Goal: Transaction & Acquisition: Purchase product/service

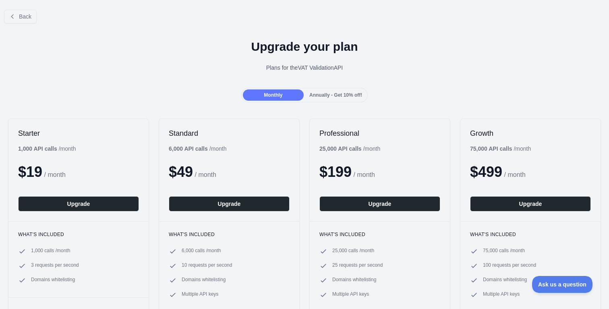
click at [337, 99] on div at bounding box center [304, 154] width 609 height 309
click at [337, 95] on span "Annually - Get 10% off!" at bounding box center [336, 95] width 53 height 6
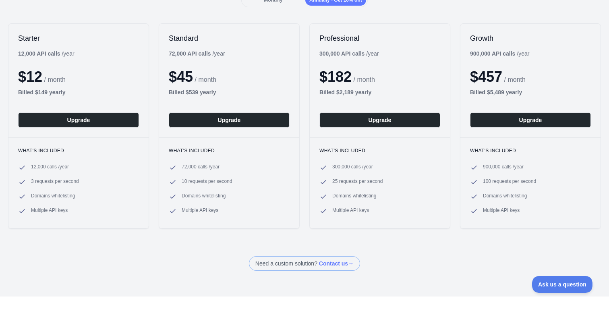
scroll to position [130, 0]
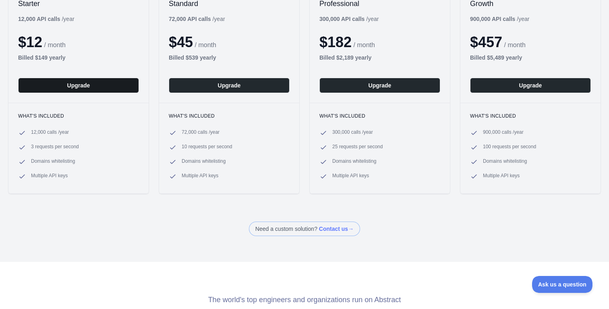
click at [102, 90] on button "Upgrade" at bounding box center [78, 85] width 121 height 15
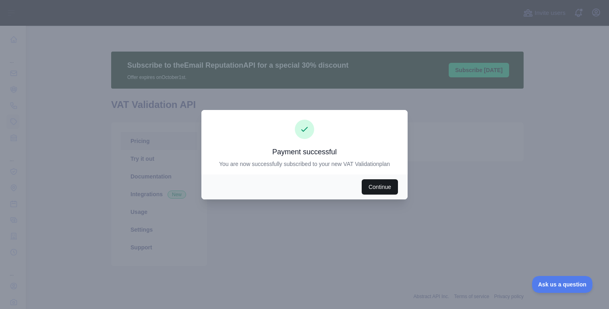
click at [380, 187] on button "Continue" at bounding box center [380, 186] width 36 height 15
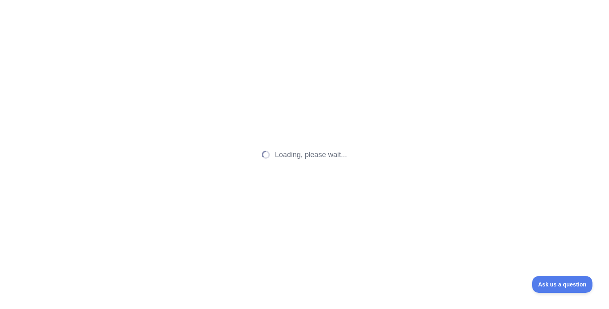
click at [380, 187] on div "Loading, please wait..." at bounding box center [304, 154] width 609 height 309
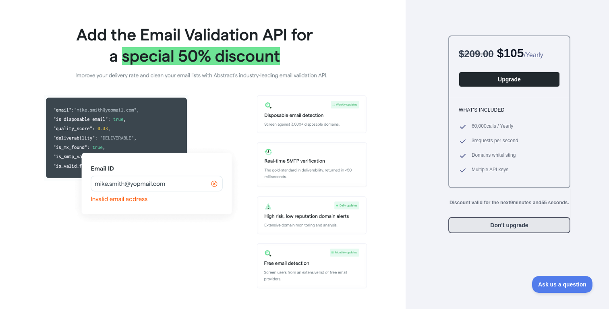
click at [522, 233] on button "Don't upgrade" at bounding box center [510, 225] width 122 height 16
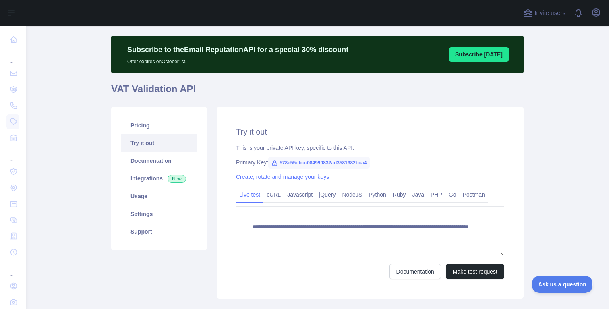
scroll to position [17, 0]
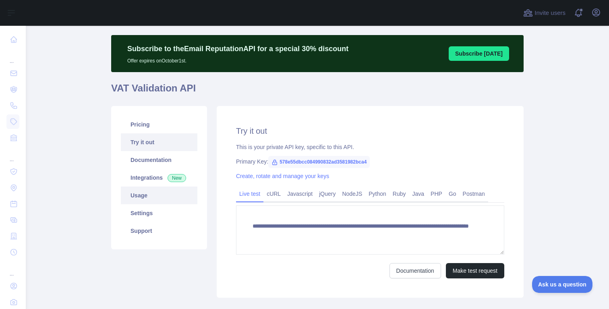
click at [159, 191] on link "Usage" at bounding box center [159, 196] width 77 height 18
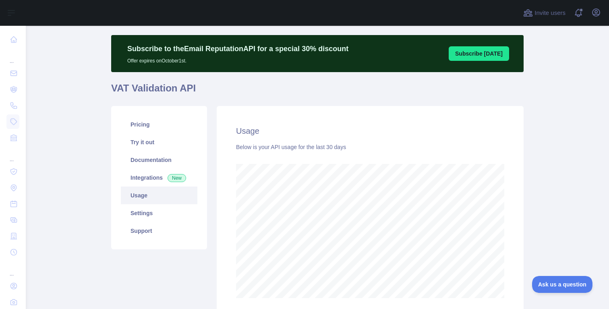
scroll to position [283, 578]
click at [146, 138] on link "Try it out" at bounding box center [159, 142] width 77 height 18
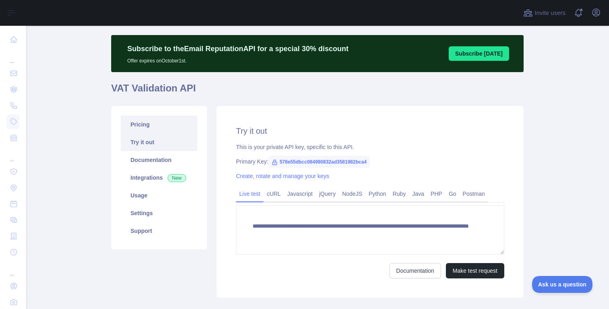
click at [156, 125] on link "Pricing" at bounding box center [159, 125] width 77 height 18
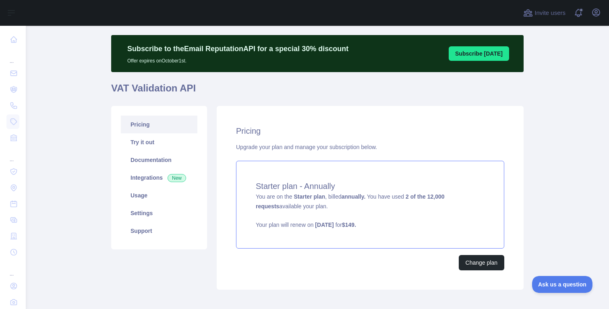
click at [305, 200] on strong "Starter plan" at bounding box center [309, 196] width 31 height 6
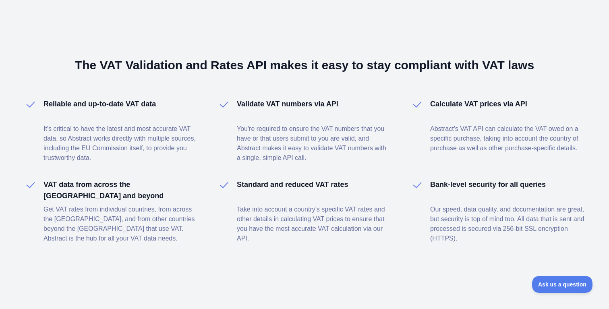
scroll to position [546, 0]
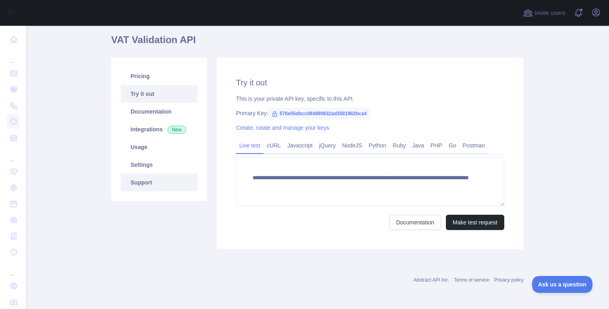
click at [154, 177] on link "Support" at bounding box center [159, 183] width 77 height 18
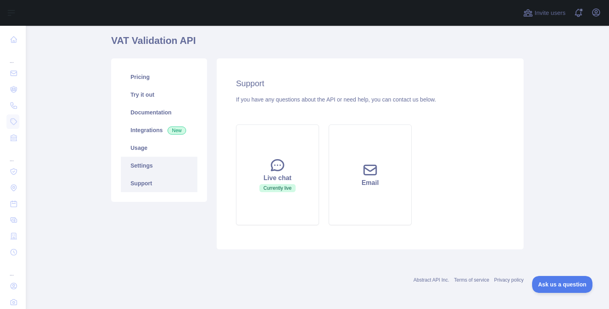
click at [162, 165] on link "Settings" at bounding box center [159, 166] width 77 height 18
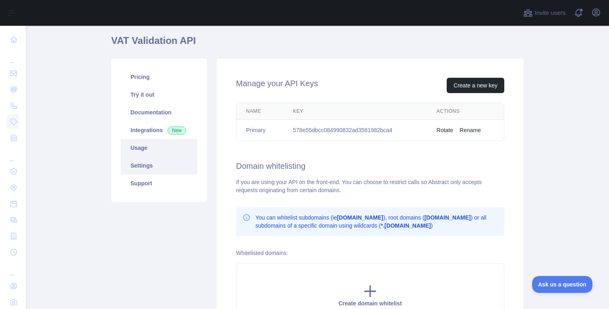
click at [166, 155] on link "Usage" at bounding box center [159, 148] width 77 height 18
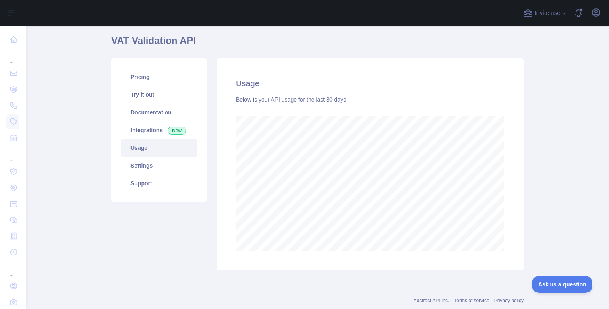
scroll to position [283, 578]
click at [170, 128] on span "New" at bounding box center [177, 131] width 19 height 8
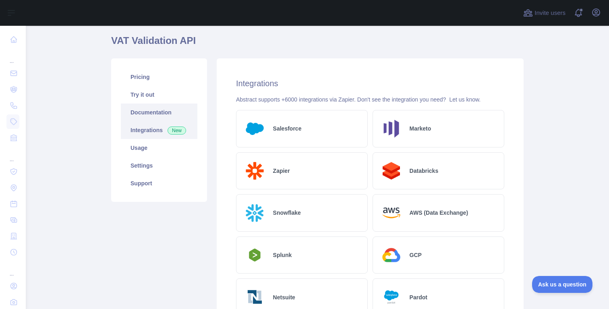
click at [175, 118] on link "Documentation" at bounding box center [159, 113] width 77 height 18
click at [169, 81] on link "Pricing" at bounding box center [159, 77] width 77 height 18
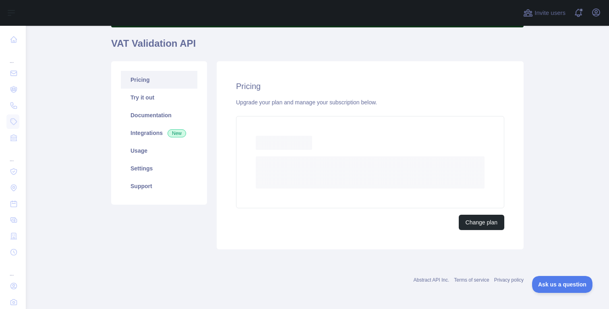
scroll to position [57, 0]
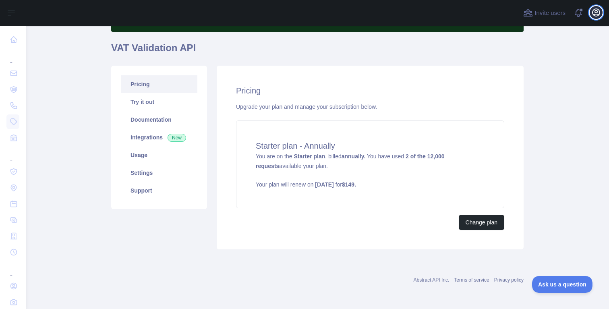
click at [595, 8] on icon "button" at bounding box center [597, 13] width 10 height 10
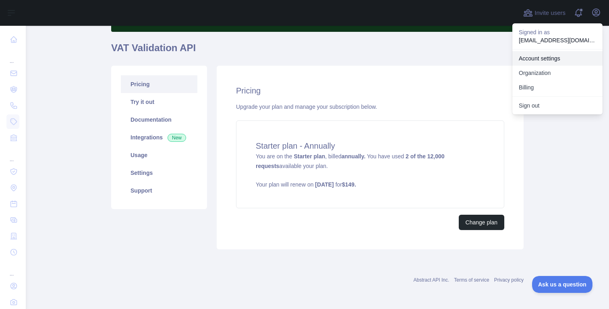
click at [562, 62] on link "Account settings" at bounding box center [558, 58] width 90 height 15
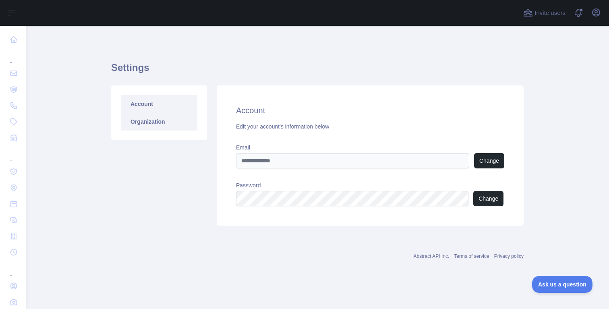
click at [149, 125] on link "Organization" at bounding box center [159, 122] width 77 height 18
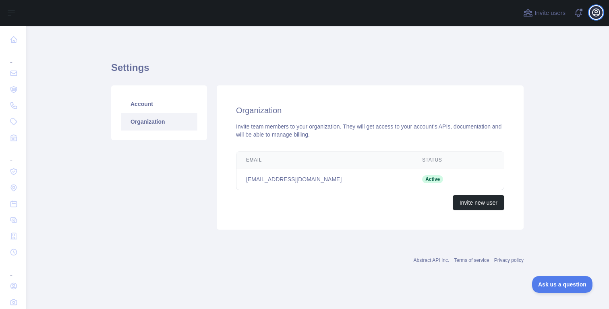
click at [595, 11] on icon "button" at bounding box center [596, 12] width 7 height 7
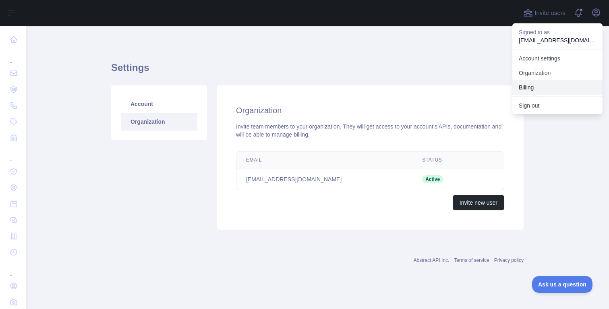
click at [552, 83] on button "Billing" at bounding box center [558, 87] width 90 height 15
